Goal: Transaction & Acquisition: Book appointment/travel/reservation

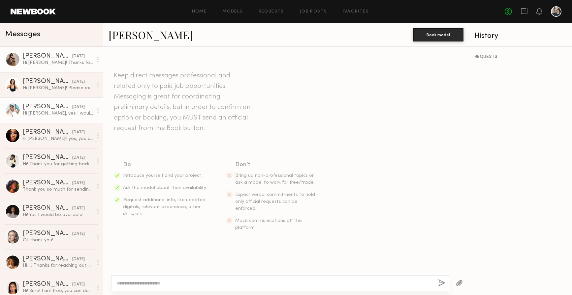
scroll to position [139, 0]
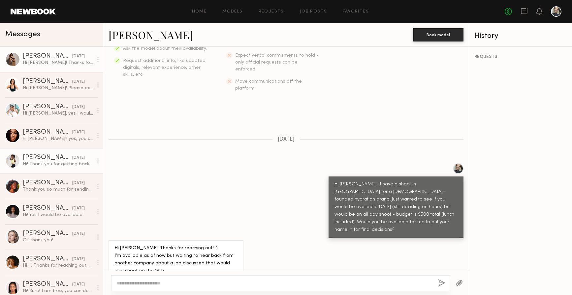
click at [74, 164] on div "Hi! Thank you for getting back to me. Yes you can include me." at bounding box center [58, 164] width 70 height 6
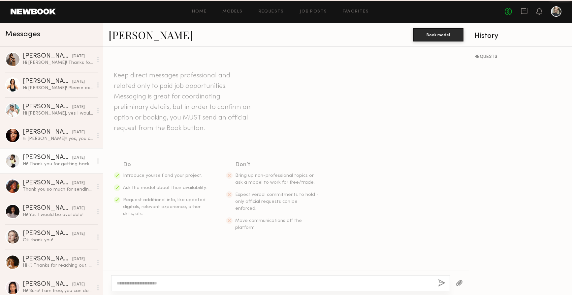
scroll to position [117, 0]
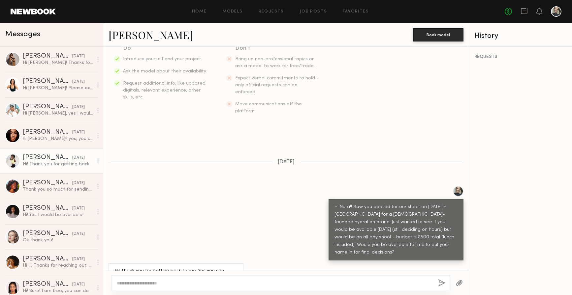
click at [157, 283] on textarea at bounding box center [275, 283] width 316 height 7
click at [263, 283] on textarea "**********" at bounding box center [275, 283] width 316 height 7
click at [351, 281] on textarea "**********" at bounding box center [275, 283] width 316 height 7
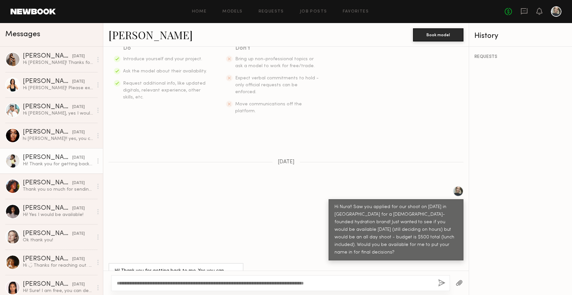
click at [293, 281] on textarea "**********" at bounding box center [275, 283] width 316 height 7
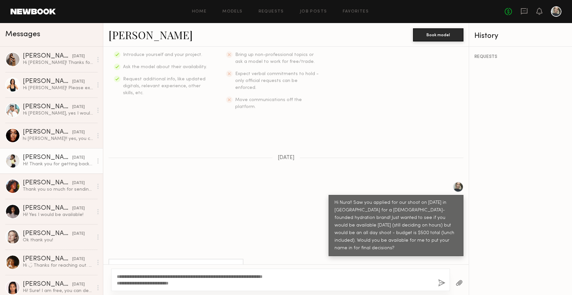
scroll to position [123, 0]
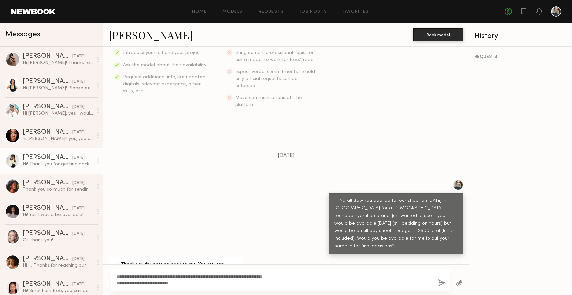
type textarea "**********"
click at [439, 284] on button "button" at bounding box center [441, 284] width 7 height 8
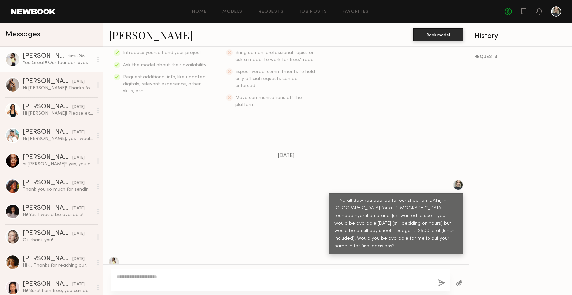
scroll to position [264, 0]
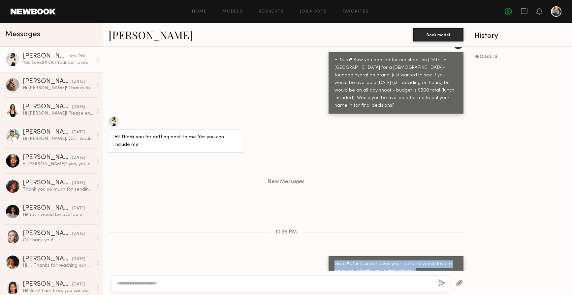
drag, startPoint x: 395, startPoint y: 258, endPoint x: 332, endPoint y: 240, distance: 65.2
click at [332, 256] on div "Great!! Our founder loves your look and would love to have you! What's your num…" at bounding box center [395, 271] width 135 height 31
copy div "Great!! Our founder loves your look and would love to have you! What's your num…"
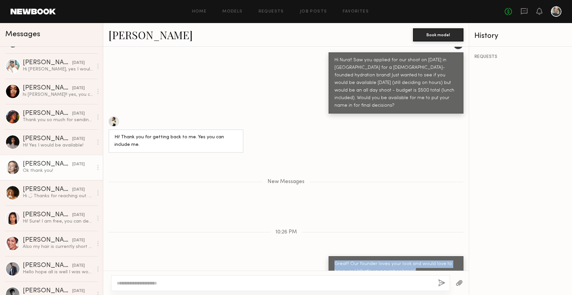
scroll to position [71, 0]
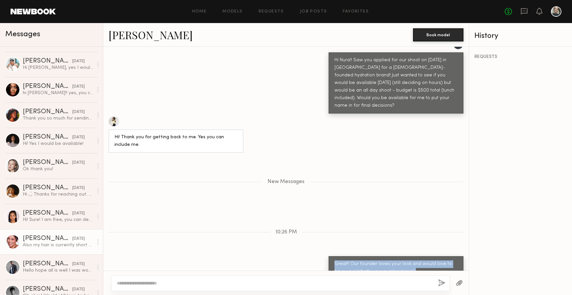
click at [46, 243] on div "Also my hair is currently short as it is in the first few photos on my Newbook …" at bounding box center [58, 245] width 70 height 6
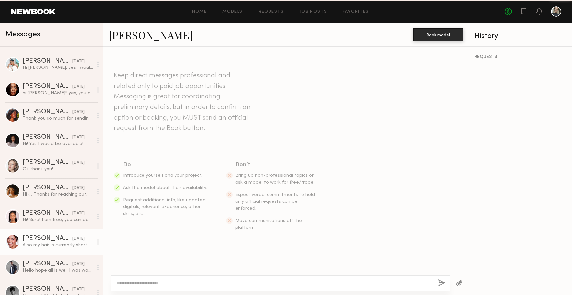
scroll to position [287, 0]
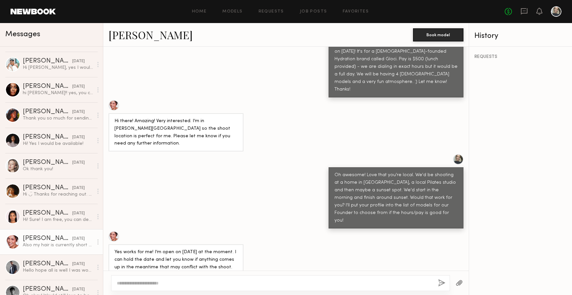
click at [151, 280] on div at bounding box center [280, 284] width 339 height 16
click at [140, 282] on textarea at bounding box center [275, 283] width 316 height 7
paste textarea "**********"
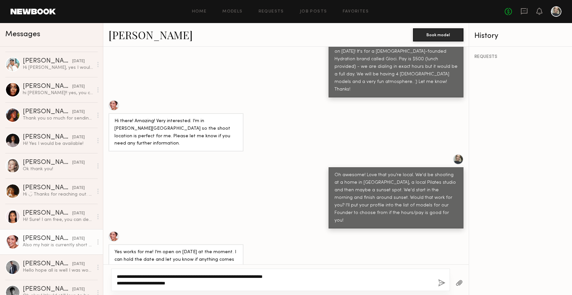
type textarea "**********"
click at [442, 282] on button "button" at bounding box center [441, 284] width 7 height 8
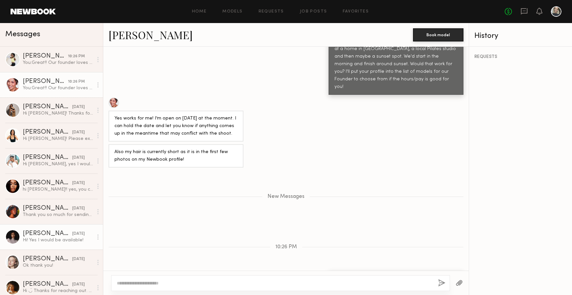
scroll to position [2, 0]
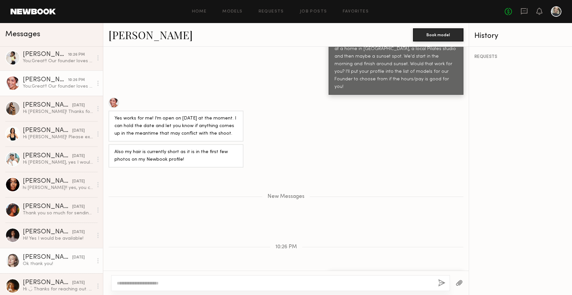
click at [52, 259] on div "[PERSON_NAME]" at bounding box center [47, 257] width 49 height 7
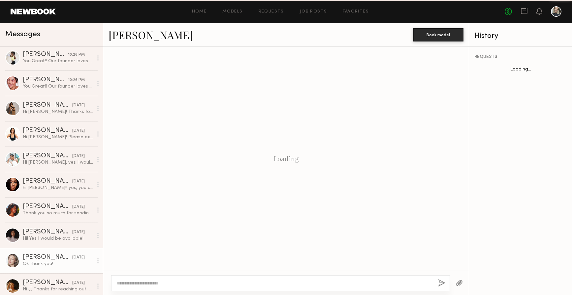
scroll to position [253, 0]
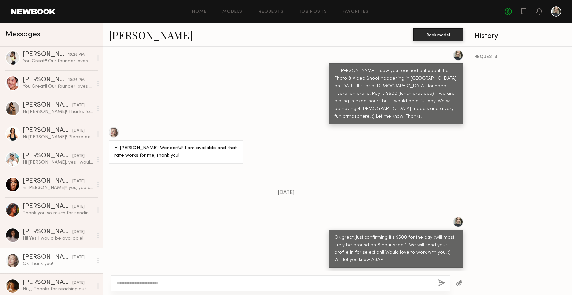
click at [128, 283] on textarea at bounding box center [275, 283] width 316 height 7
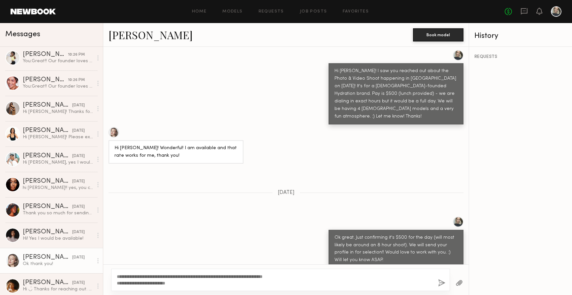
type textarea "**********"
click at [440, 281] on button "button" at bounding box center [441, 284] width 7 height 8
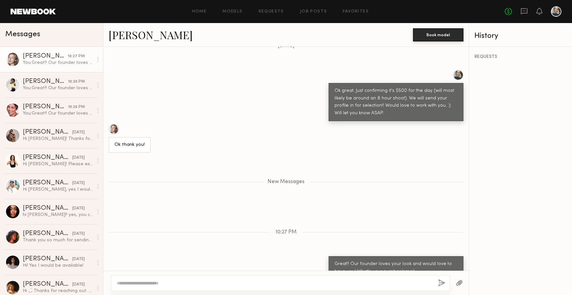
click at [240, 8] on div "Home Models Requests Job Posts Favorites Sign Out No fees up to $5,000" at bounding box center [308, 11] width 505 height 11
click at [238, 13] on link "Models" at bounding box center [232, 12] width 20 height 4
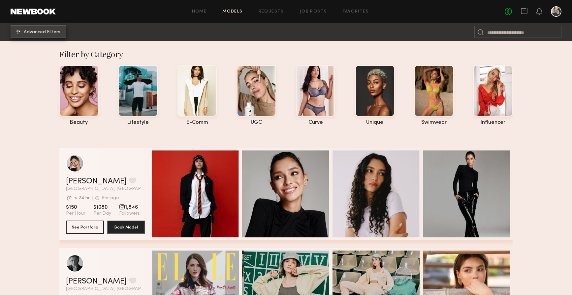
click at [42, 35] on button "Advanced Filters" at bounding box center [39, 31] width 56 height 13
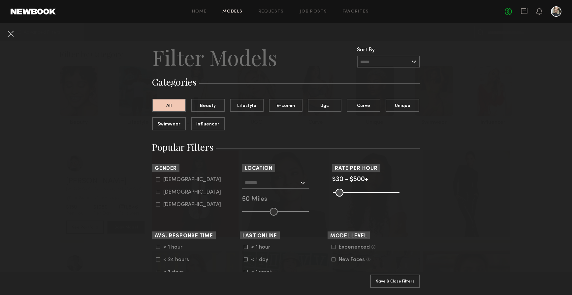
click at [158, 194] on icon at bounding box center [158, 192] width 4 height 4
type input "**"
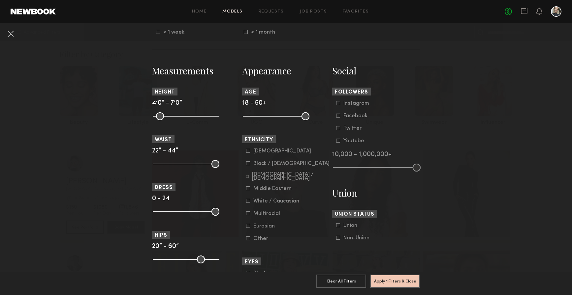
scroll to position [254, 0]
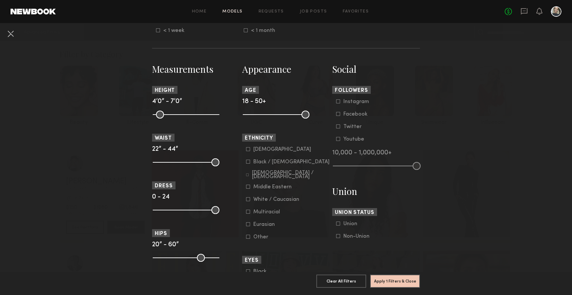
click at [248, 201] on icon at bounding box center [248, 199] width 4 height 4
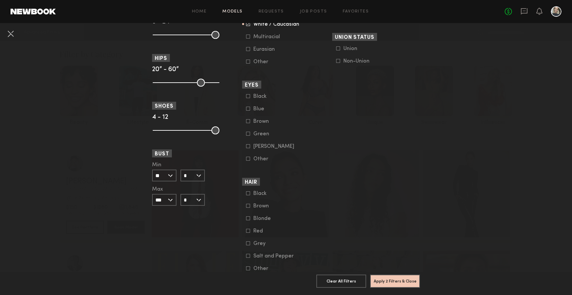
scroll to position [435, 0]
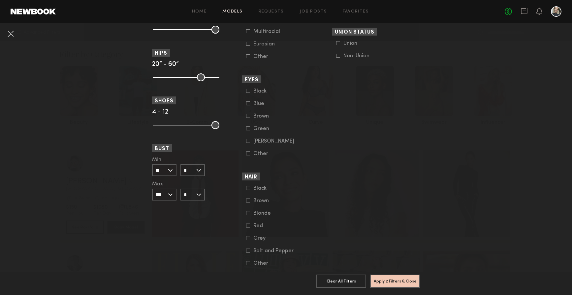
click at [248, 203] on icon at bounding box center [248, 201] width 4 height 4
click at [249, 105] on icon at bounding box center [248, 104] width 4 height 4
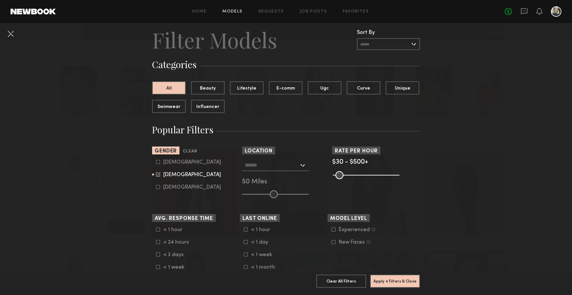
scroll to position [0, 0]
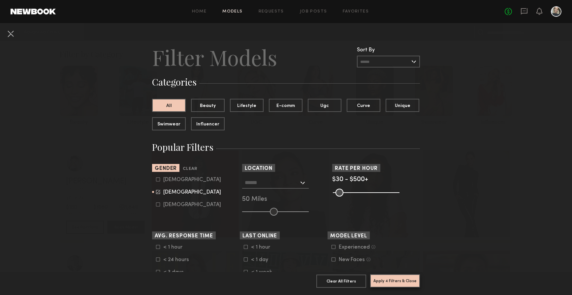
click at [394, 283] on button "Apply 4 Filters & Close" at bounding box center [395, 281] width 50 height 13
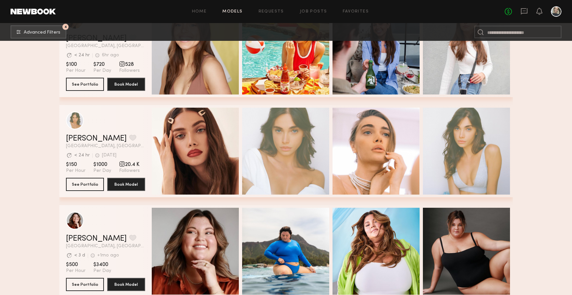
scroll to position [2354, 0]
click at [78, 139] on link "[PERSON_NAME]" at bounding box center [96, 138] width 61 height 8
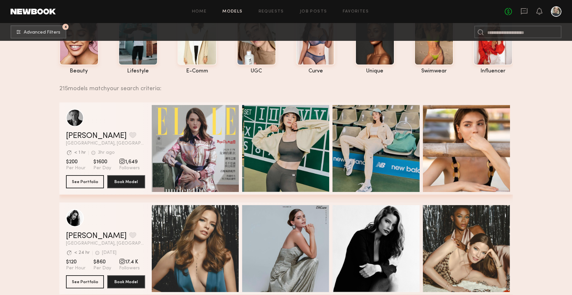
scroll to position [0, 0]
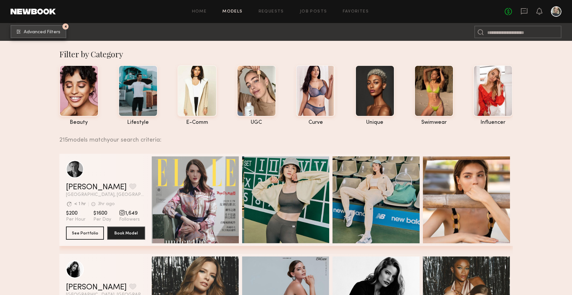
click at [45, 35] on button "4 Advanced Filters" at bounding box center [39, 31] width 56 height 13
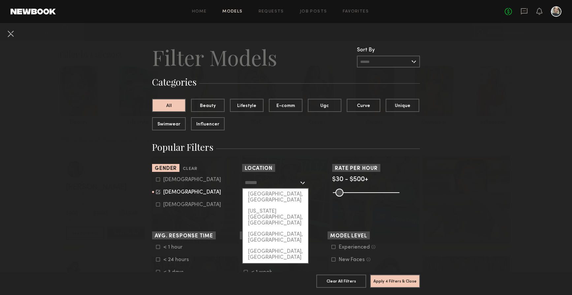
click at [286, 183] on input "text" at bounding box center [272, 182] width 54 height 11
click at [284, 196] on div "[GEOGRAPHIC_DATA], [GEOGRAPHIC_DATA]" at bounding box center [275, 197] width 65 height 17
type input "**********"
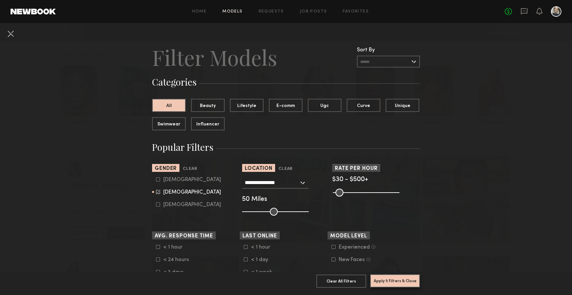
click at [403, 277] on button "Apply 5 Filters & Close" at bounding box center [395, 281] width 50 height 13
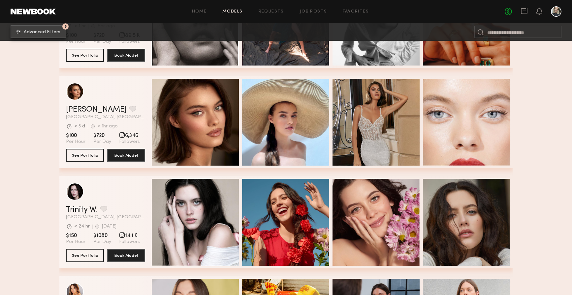
scroll to position [1781, 0]
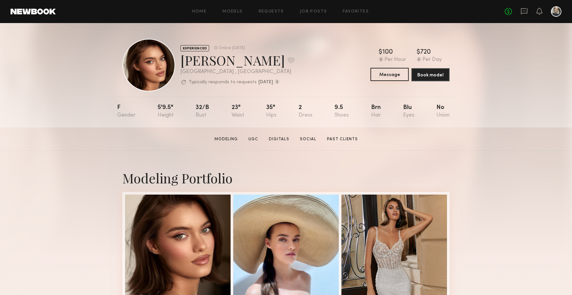
click at [392, 73] on button "Message" at bounding box center [389, 74] width 38 height 13
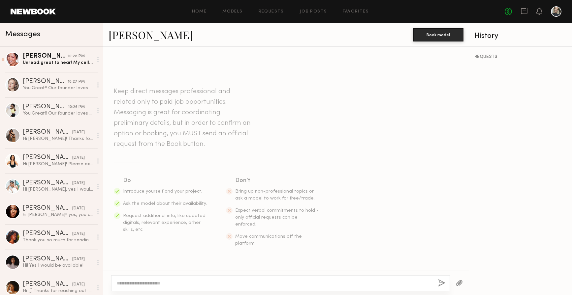
click at [147, 284] on textarea at bounding box center [275, 283] width 316 height 7
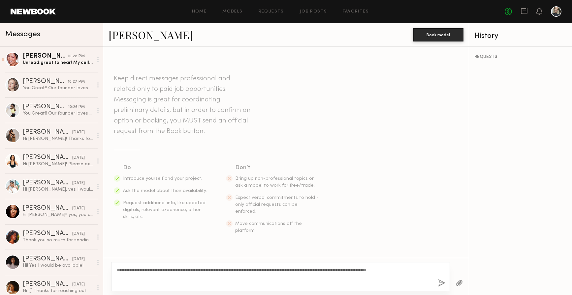
type textarea "**********"
click at [443, 285] on button "button" at bounding box center [441, 284] width 7 height 8
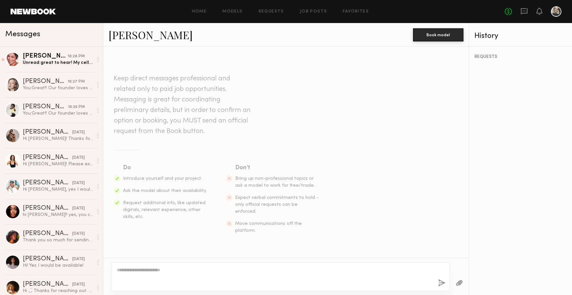
scroll to position [68, 0]
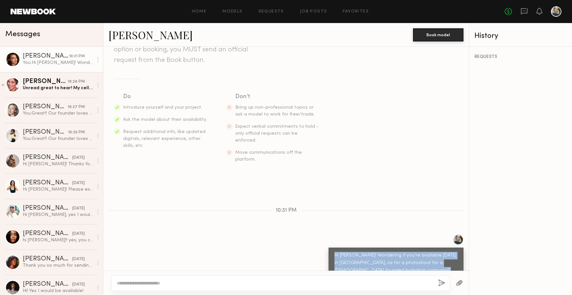
drag, startPoint x: 414, startPoint y: 259, endPoint x: 334, endPoint y: 241, distance: 81.8
click at [334, 252] on div "Hi Oleska! Wondering if you're available Sep 19 in newport beach, ca for a phot…" at bounding box center [395, 267] width 123 height 30
copy div "Hi Oleska! Wondering if you're available Sep 19 in newport beach, ca for a phot…"
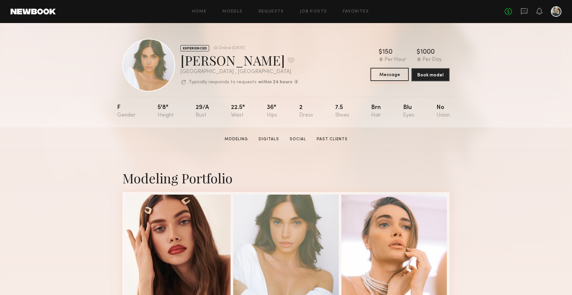
click at [395, 75] on button "Message" at bounding box center [389, 74] width 38 height 13
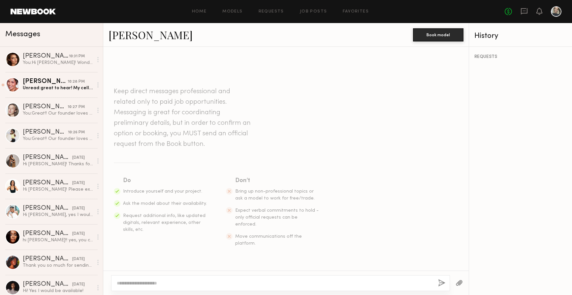
click at [159, 286] on textarea at bounding box center [275, 283] width 316 height 7
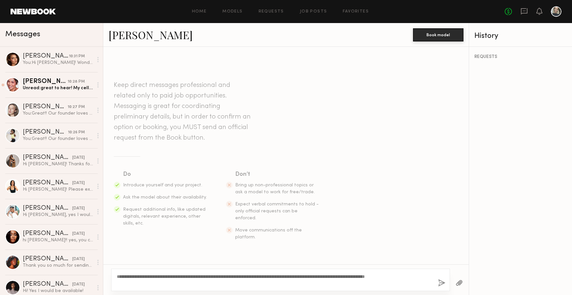
drag, startPoint x: 136, startPoint y: 275, endPoint x: 123, endPoint y: 275, distance: 13.2
click at [123, 275] on textarea "**********" at bounding box center [275, 280] width 316 height 13
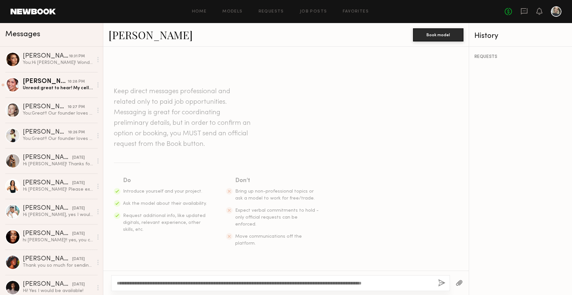
type textarea "**********"
click at [442, 282] on button "button" at bounding box center [441, 284] width 7 height 8
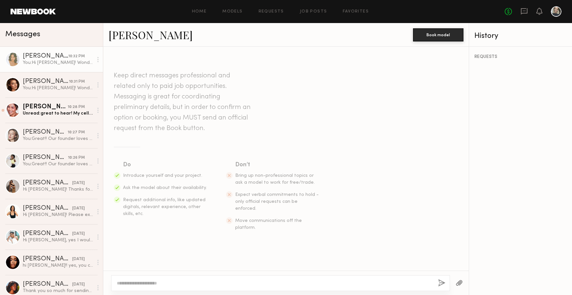
scroll to position [68, 0]
